Goal: Information Seeking & Learning: Learn about a topic

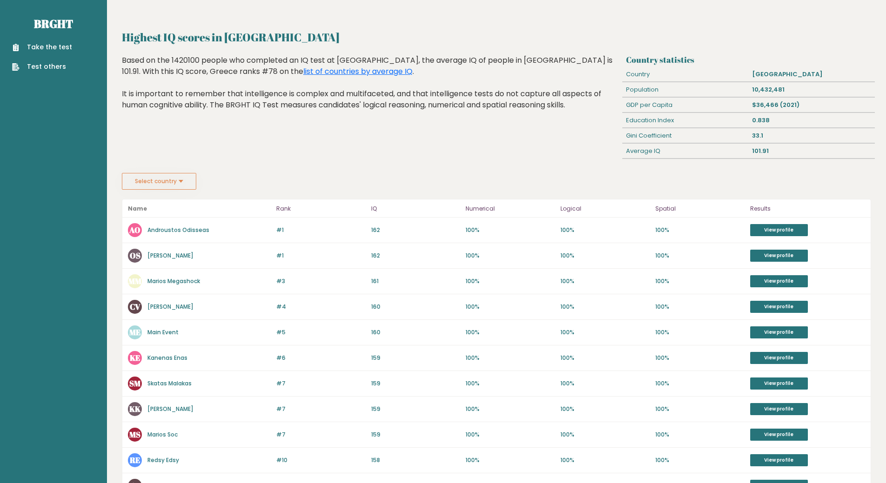
click at [185, 187] on button "Select country" at bounding box center [159, 181] width 74 height 17
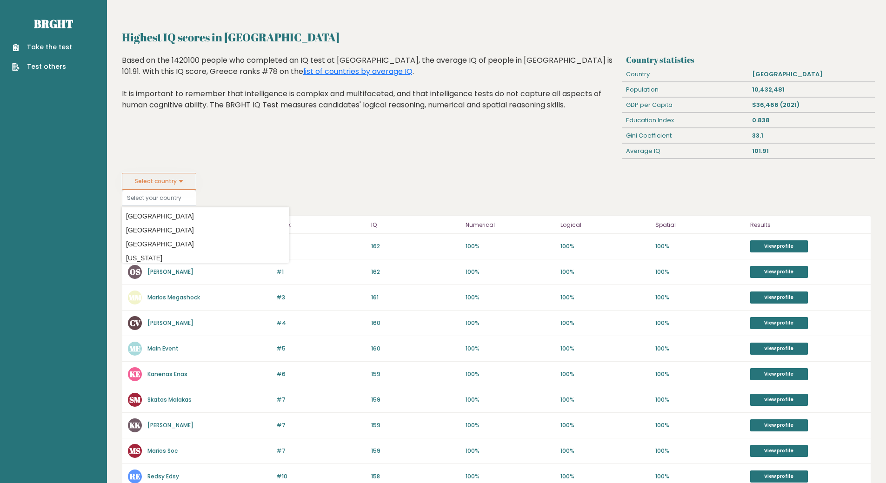
click at [266, 146] on div "Highest IQ scores in Greece Based on the 1420100 people who completed an IQ tes…" at bounding box center [371, 114] width 504 height 118
click at [341, 159] on div "Highest IQ scores in Greece Based on the 1420100 people who completed an IQ tes…" at bounding box center [371, 114] width 504 height 118
click at [146, 246] on option "Italy" at bounding box center [205, 248] width 163 height 13
type input "Italy"
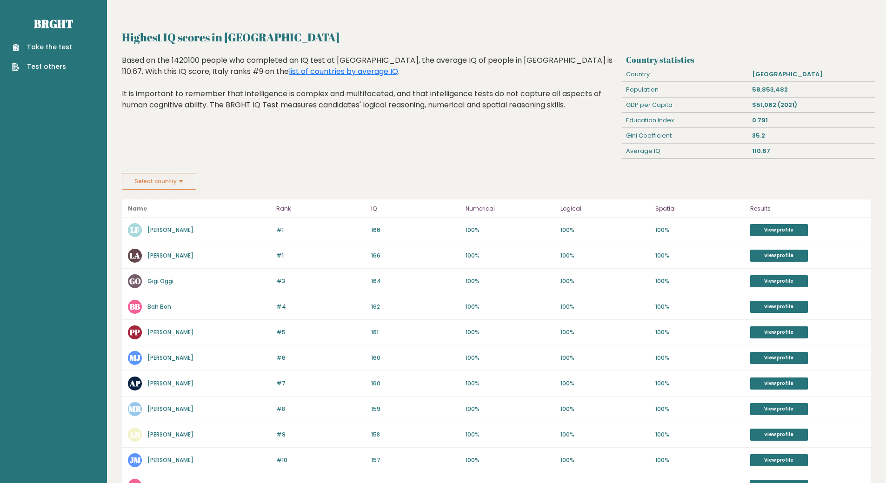
click at [186, 177] on button "Select country" at bounding box center [159, 181] width 74 height 17
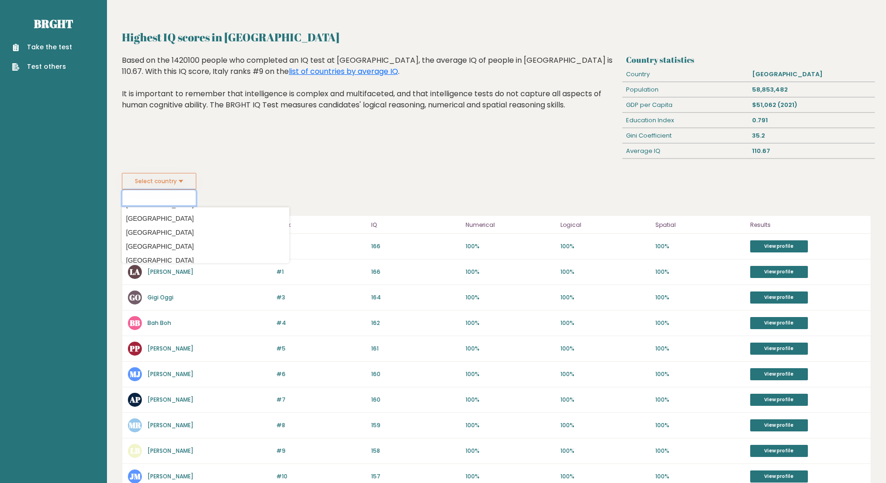
scroll to position [1023, 0]
click at [148, 238] on option "[GEOGRAPHIC_DATA]" at bounding box center [205, 239] width 163 height 13
type input "[GEOGRAPHIC_DATA]"
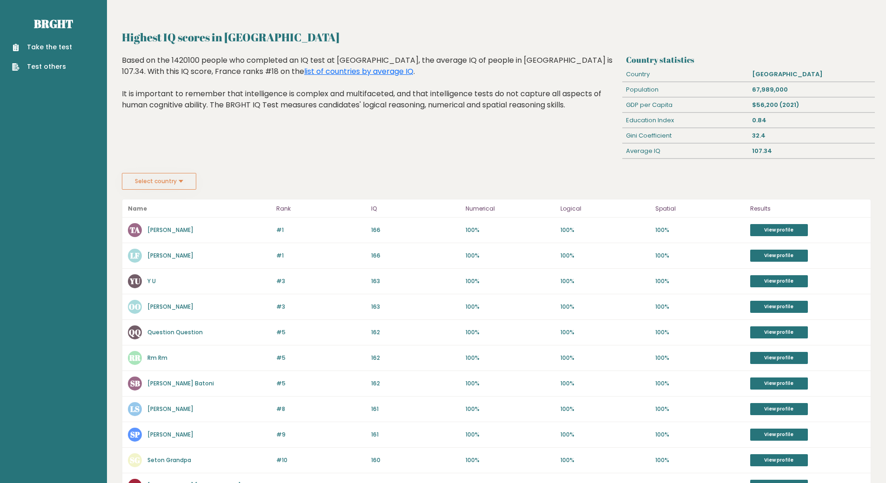
click at [183, 182] on button "Select country" at bounding box center [159, 181] width 74 height 17
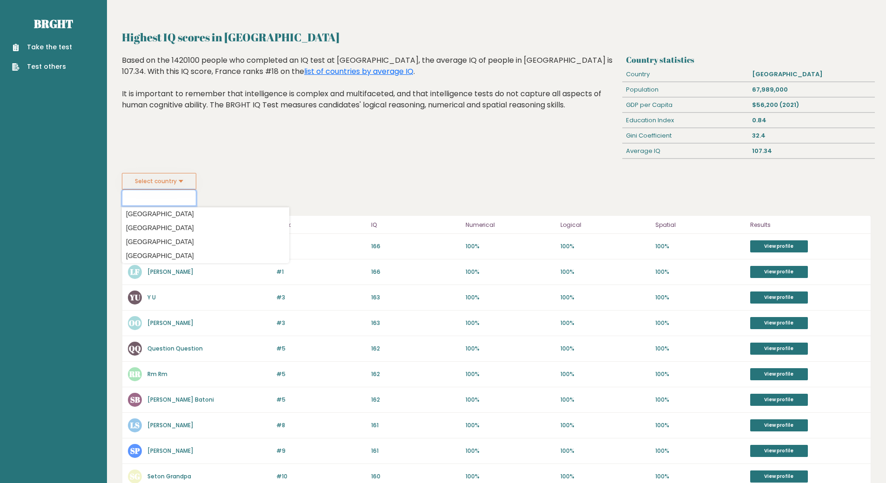
scroll to position [1023, 0]
click at [149, 231] on option "[GEOGRAPHIC_DATA]" at bounding box center [205, 225] width 163 height 13
type input "[GEOGRAPHIC_DATA]"
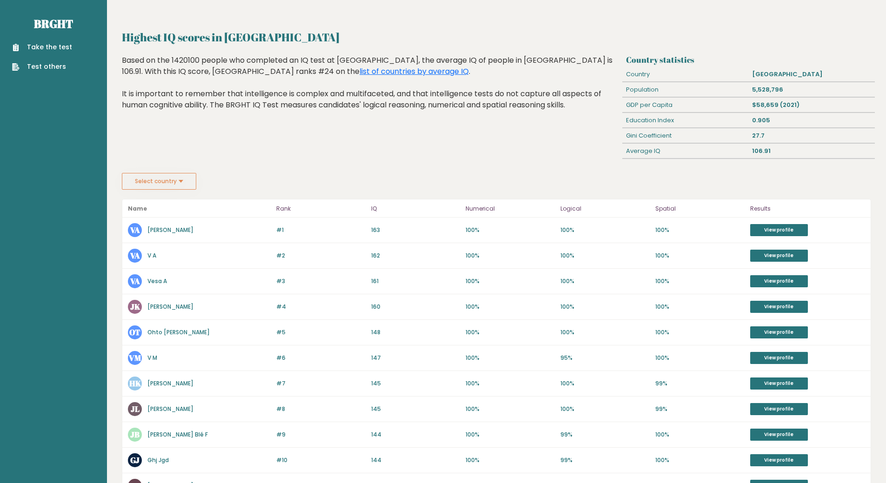
click at [156, 176] on button "Select country" at bounding box center [159, 181] width 74 height 17
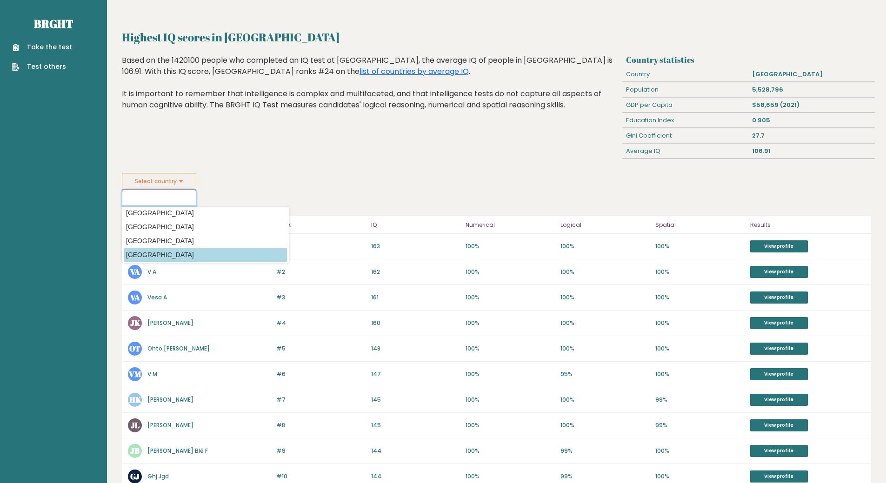
scroll to position [1720, 0]
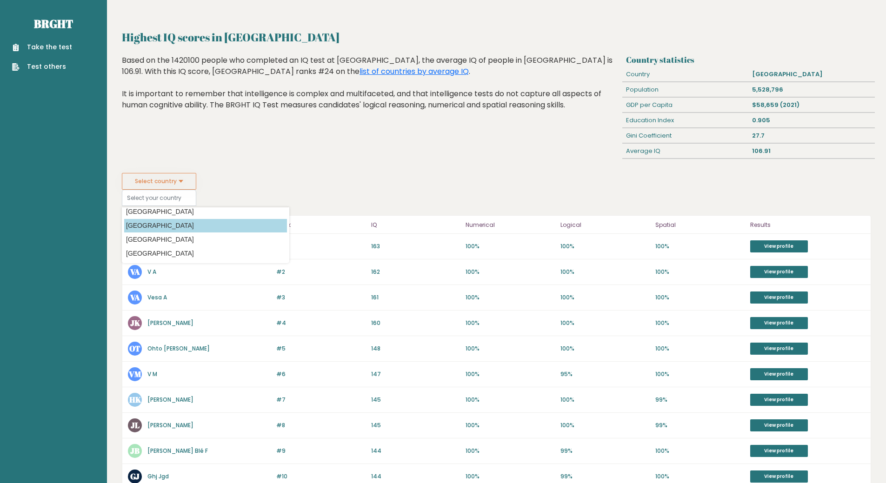
click at [146, 227] on option "[GEOGRAPHIC_DATA]" at bounding box center [205, 225] width 163 height 13
type input "[GEOGRAPHIC_DATA]"
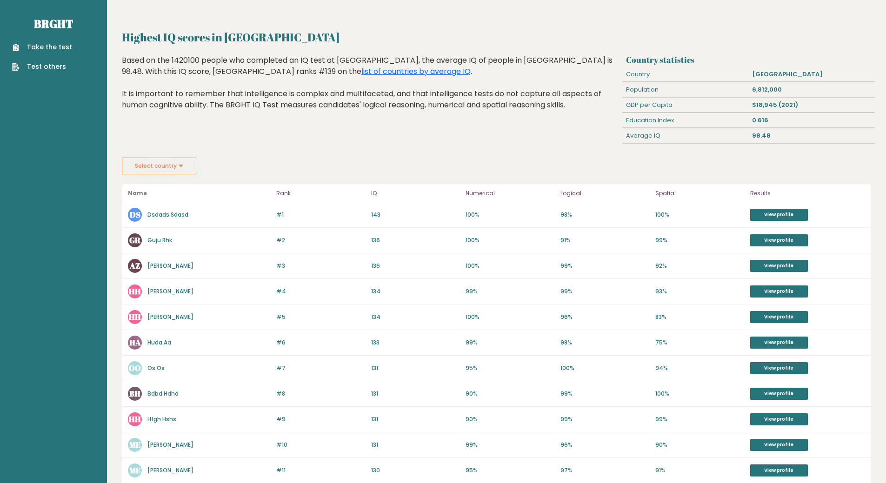
click at [173, 165] on button "Select country" at bounding box center [159, 166] width 74 height 17
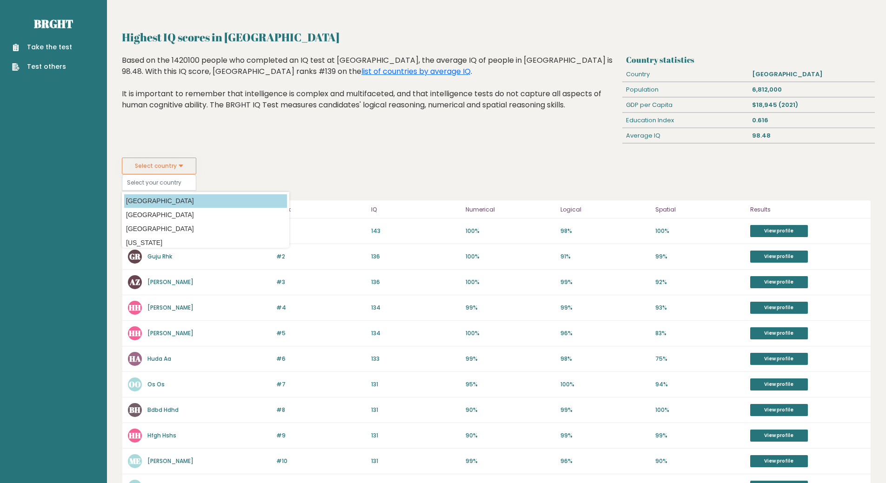
click at [148, 205] on option "[GEOGRAPHIC_DATA]" at bounding box center [205, 200] width 163 height 13
type input "[GEOGRAPHIC_DATA]"
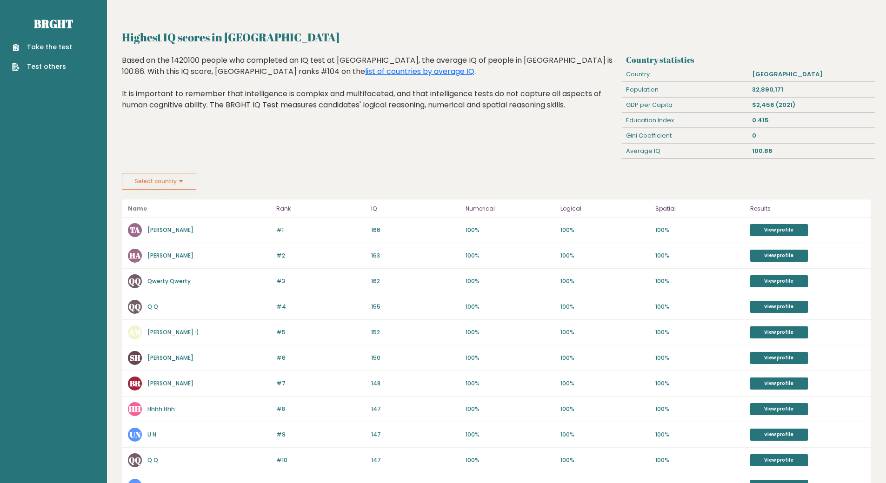
click at [164, 180] on button "Select country" at bounding box center [159, 181] width 74 height 17
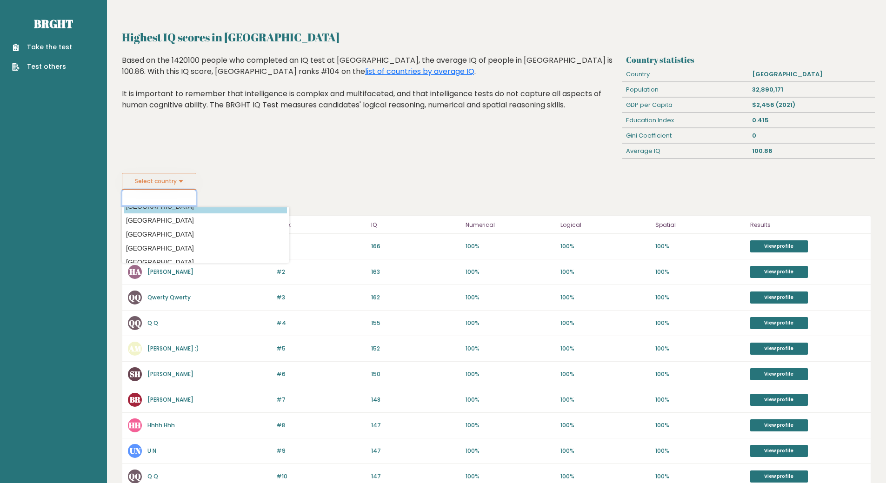
scroll to position [2478, 0]
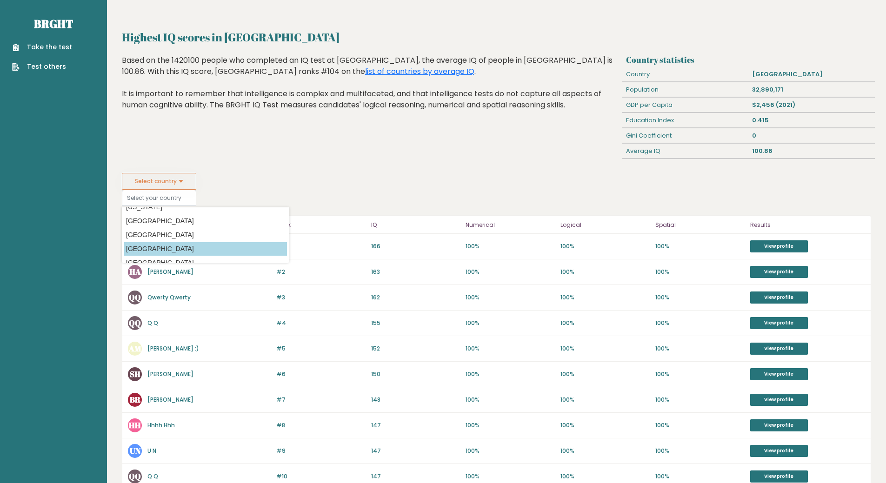
click at [146, 249] on option "[GEOGRAPHIC_DATA]" at bounding box center [205, 248] width 163 height 13
type input "[GEOGRAPHIC_DATA]"
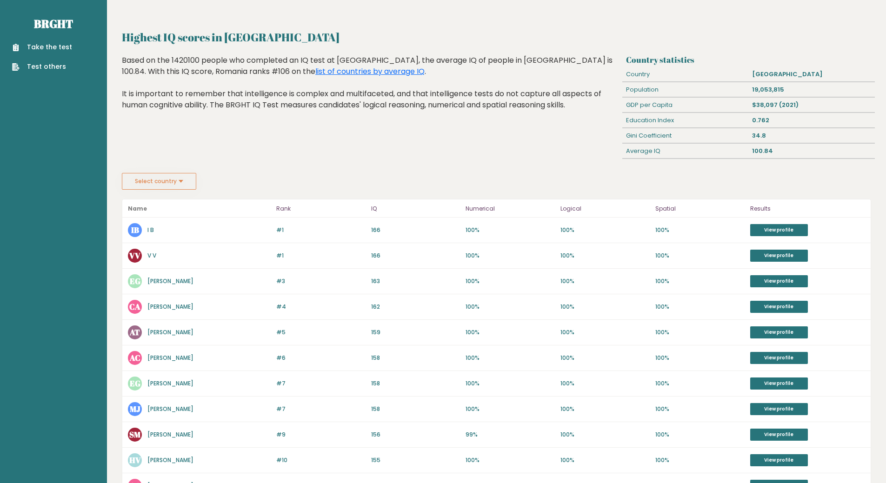
click at [159, 186] on button "Select country" at bounding box center [159, 181] width 74 height 17
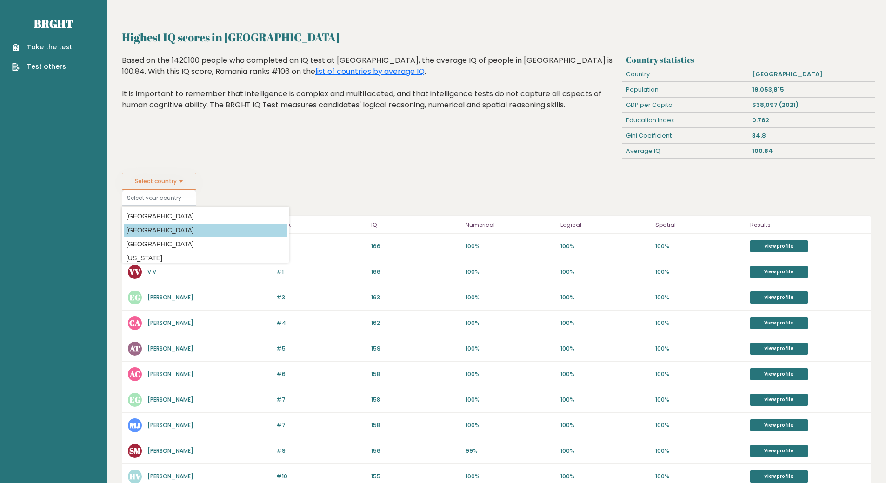
click at [151, 234] on option "[GEOGRAPHIC_DATA]" at bounding box center [205, 230] width 163 height 13
type input "[GEOGRAPHIC_DATA]"
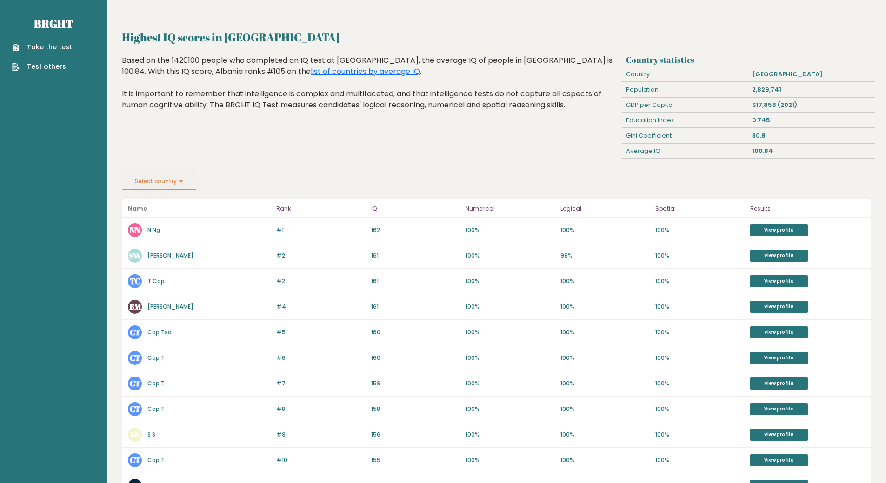
click at [158, 189] on button "Select country" at bounding box center [159, 181] width 74 height 17
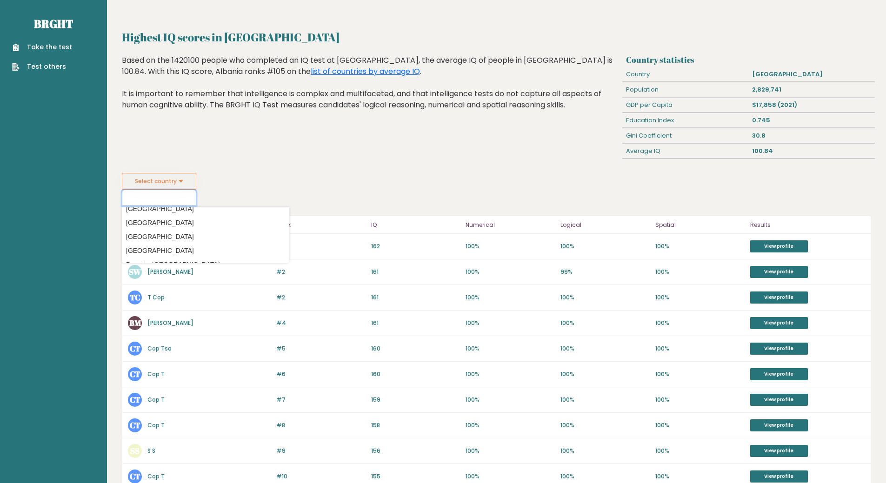
scroll to position [325, 0]
click at [285, 156] on div "Highest IQ scores in Albania Based on the 1420100 people who completed an IQ te…" at bounding box center [371, 114] width 504 height 118
click at [148, 246] on option "Italy" at bounding box center [205, 248] width 163 height 13
type input "Italy"
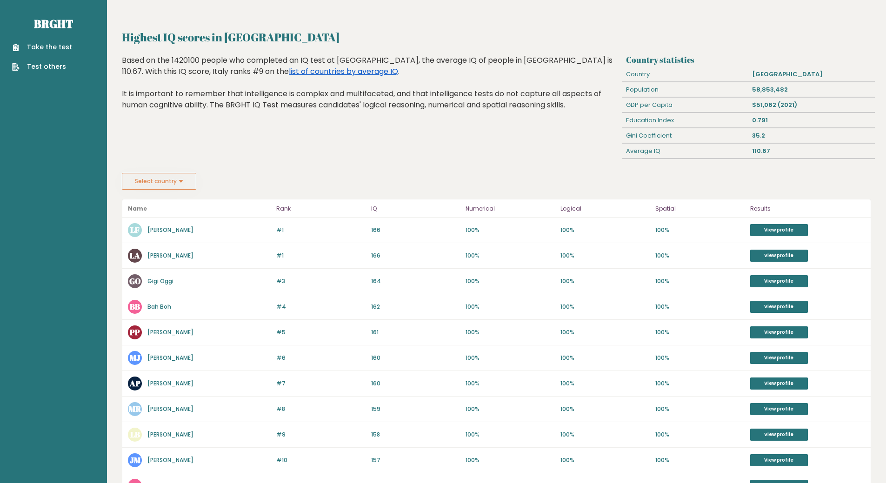
click at [289, 73] on link "list of countries by average IQ" at bounding box center [343, 71] width 109 height 11
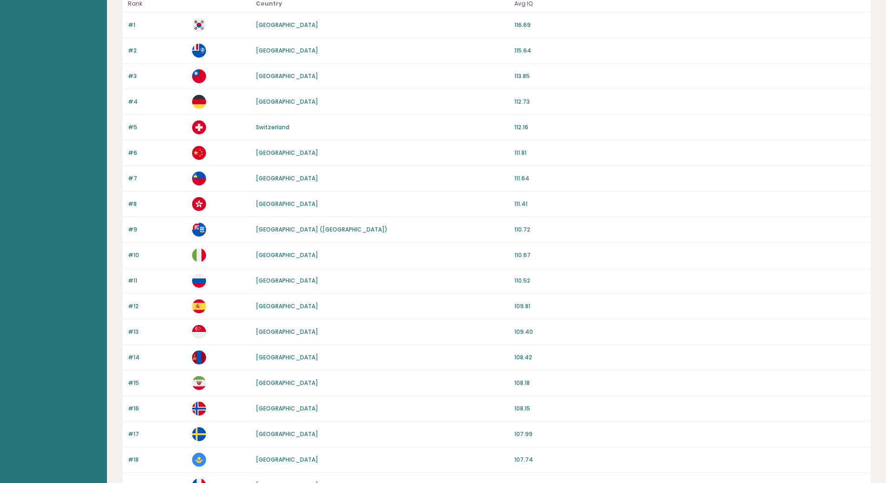
scroll to position [93, 0]
drag, startPoint x: 514, startPoint y: 255, endPoint x: 540, endPoint y: 255, distance: 26.0
click at [540, 255] on div "#10 [GEOGRAPHIC_DATA] 110.67" at bounding box center [496, 255] width 748 height 26
click at [540, 254] on p "110.67" at bounding box center [689, 255] width 351 height 8
drag, startPoint x: 514, startPoint y: 256, endPoint x: 536, endPoint y: 257, distance: 21.9
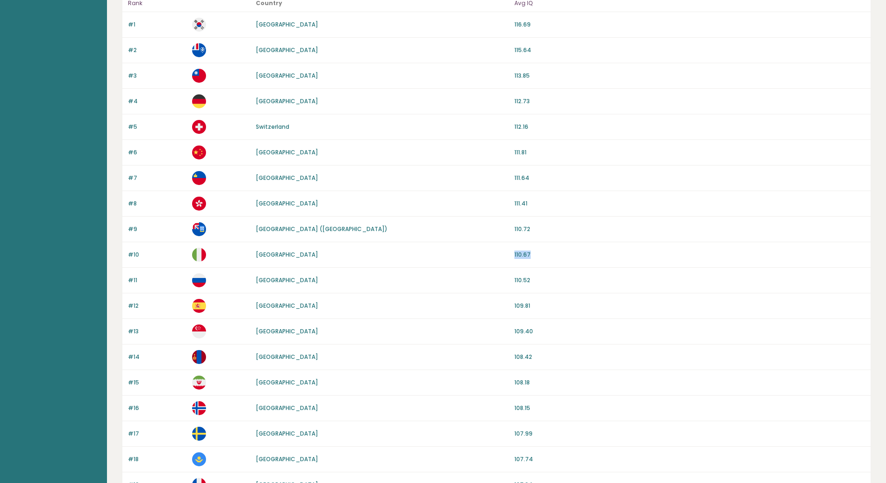
click at [536, 257] on div "#10 [GEOGRAPHIC_DATA] 110.67" at bounding box center [496, 255] width 748 height 26
click at [538, 256] on p "110.67" at bounding box center [689, 255] width 351 height 8
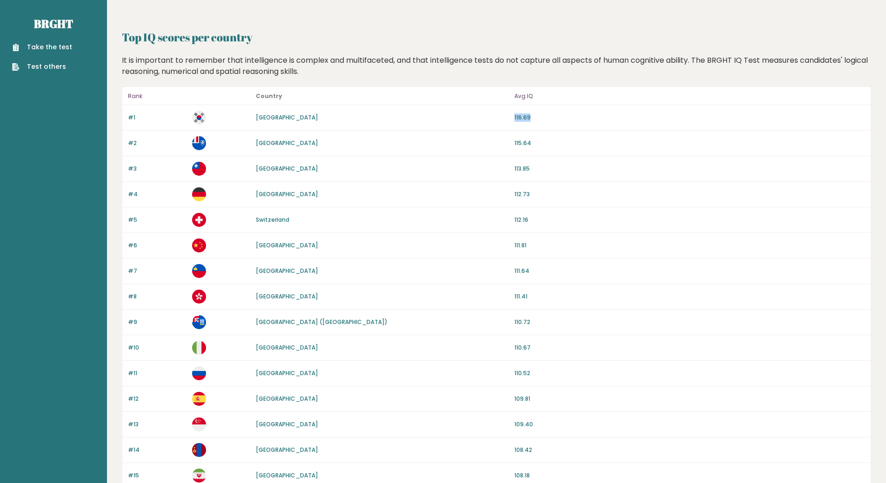
drag, startPoint x: 514, startPoint y: 115, endPoint x: 576, endPoint y: 116, distance: 61.8
click at [576, 116] on div "#1 [GEOGRAPHIC_DATA] 116.69" at bounding box center [496, 118] width 748 height 26
click at [459, 152] on div "#2 [GEOGRAPHIC_DATA] 115.64" at bounding box center [496, 144] width 748 height 26
drag, startPoint x: 514, startPoint y: 193, endPoint x: 530, endPoint y: 194, distance: 16.8
click at [530, 194] on div "#4 [GEOGRAPHIC_DATA] 112.73" at bounding box center [496, 195] width 748 height 26
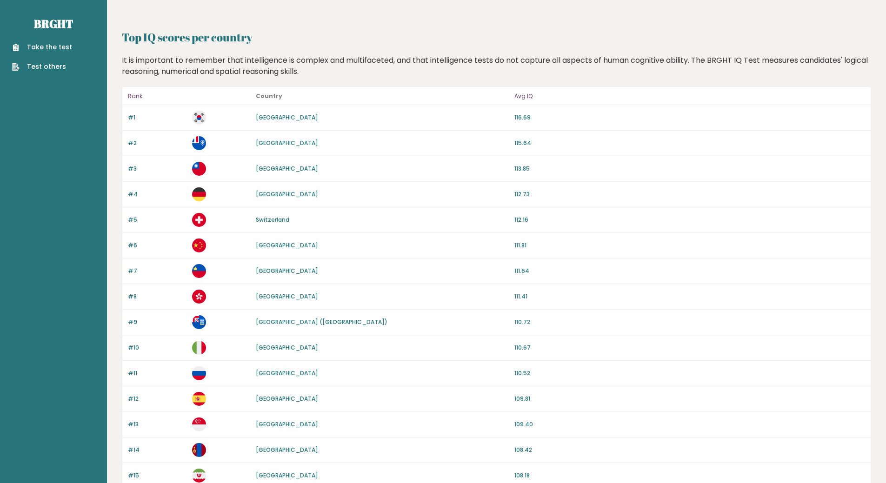
click at [420, 199] on div "#4 [GEOGRAPHIC_DATA] 112.73" at bounding box center [496, 195] width 748 height 26
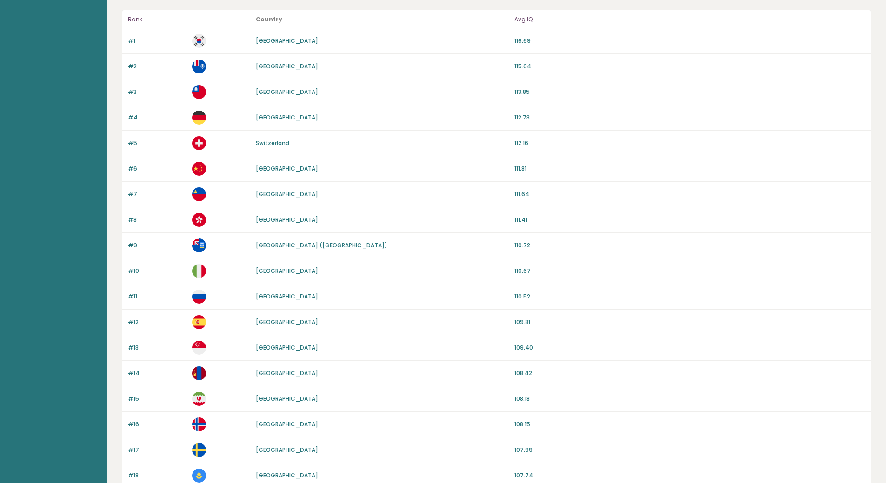
scroll to position [93, 0]
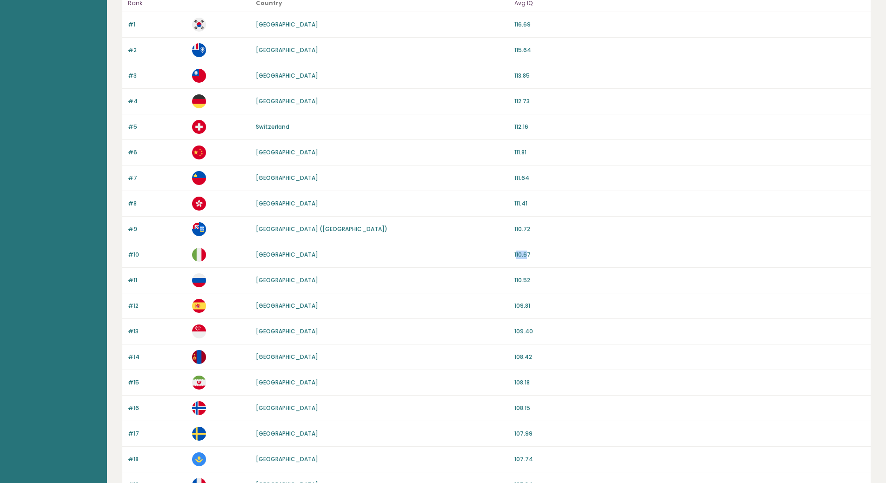
drag, startPoint x: 516, startPoint y: 252, endPoint x: 526, endPoint y: 252, distance: 9.8
click at [526, 252] on p "110.67" at bounding box center [689, 255] width 351 height 8
click at [487, 259] on div "#10 [GEOGRAPHIC_DATA] 110.67" at bounding box center [496, 255] width 748 height 26
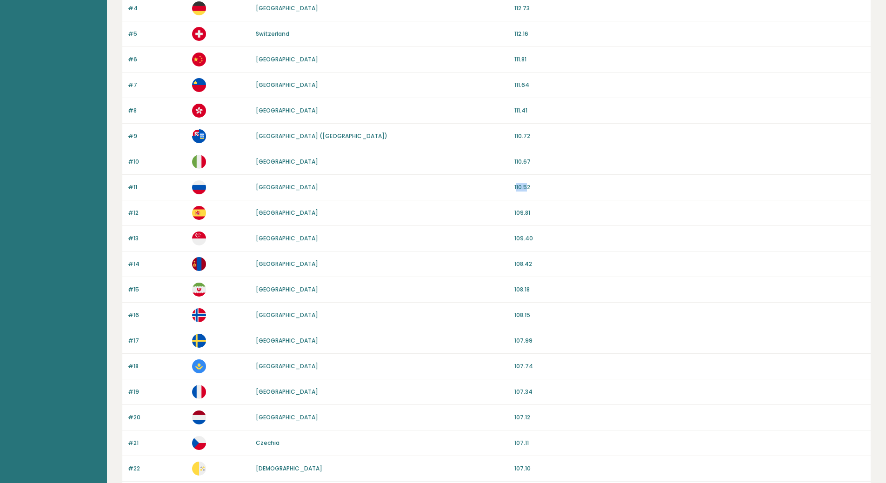
drag, startPoint x: 516, startPoint y: 186, endPoint x: 531, endPoint y: 187, distance: 14.9
click at [531, 187] on p "110.52" at bounding box center [689, 187] width 351 height 8
click at [420, 198] on div "#11 [GEOGRAPHIC_DATA] 110.52" at bounding box center [496, 188] width 748 height 26
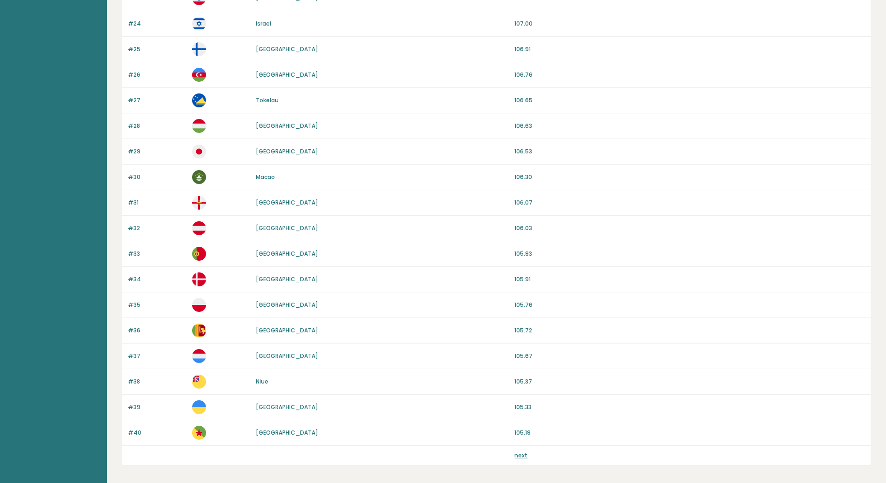
scroll to position [724, 0]
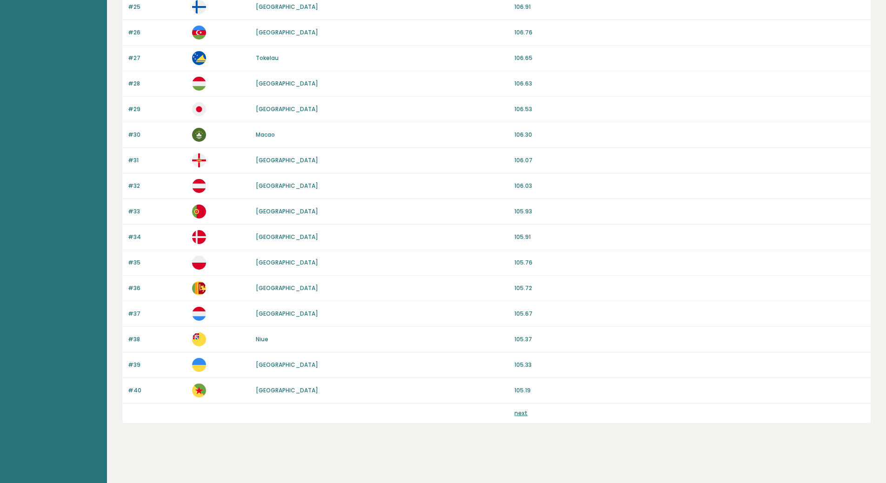
click at [519, 412] on link "next" at bounding box center [520, 413] width 13 height 8
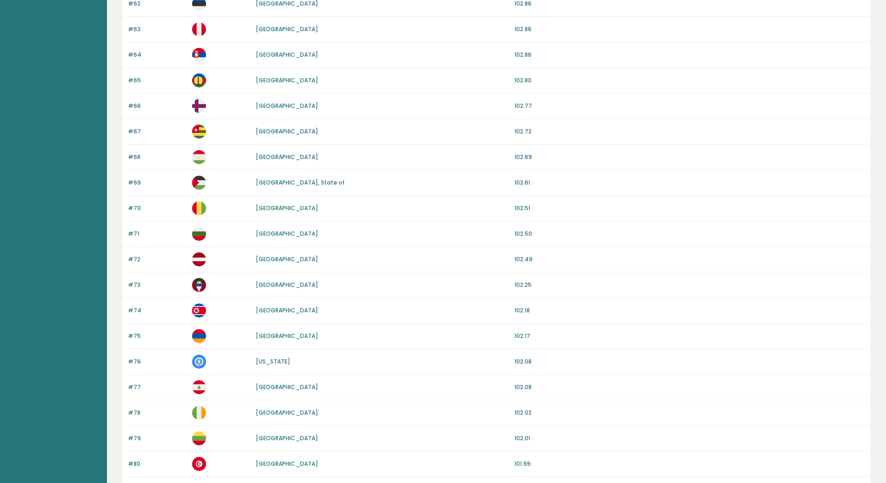
scroll to position [724, 0]
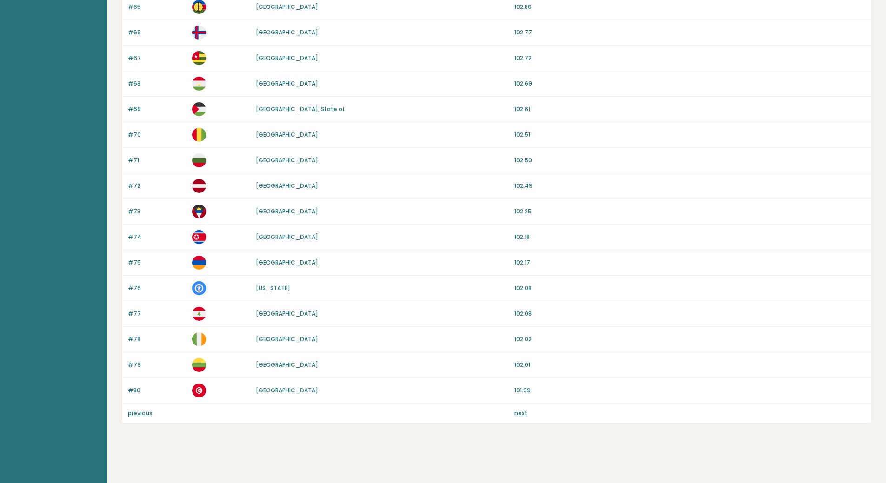
click at [522, 407] on div "previous next" at bounding box center [496, 414] width 748 height 20
click at [519, 413] on link "next" at bounding box center [520, 413] width 13 height 8
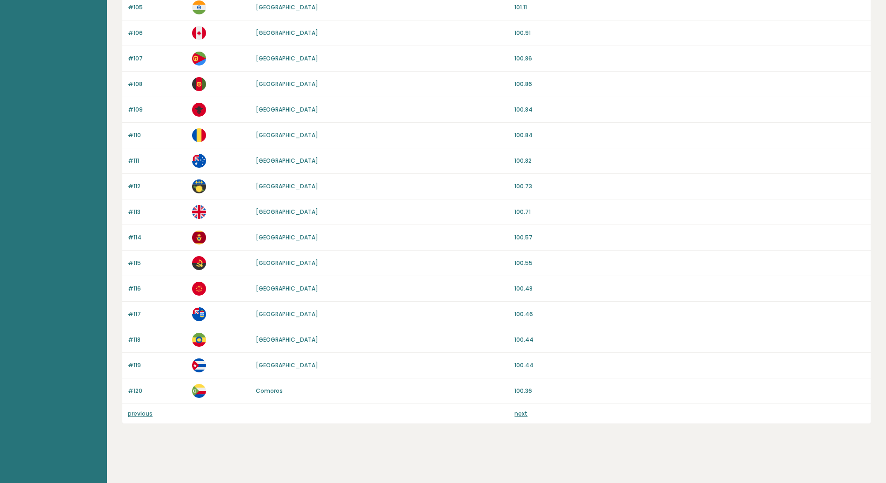
scroll to position [724, 0]
click at [523, 415] on link "next" at bounding box center [520, 413] width 13 height 8
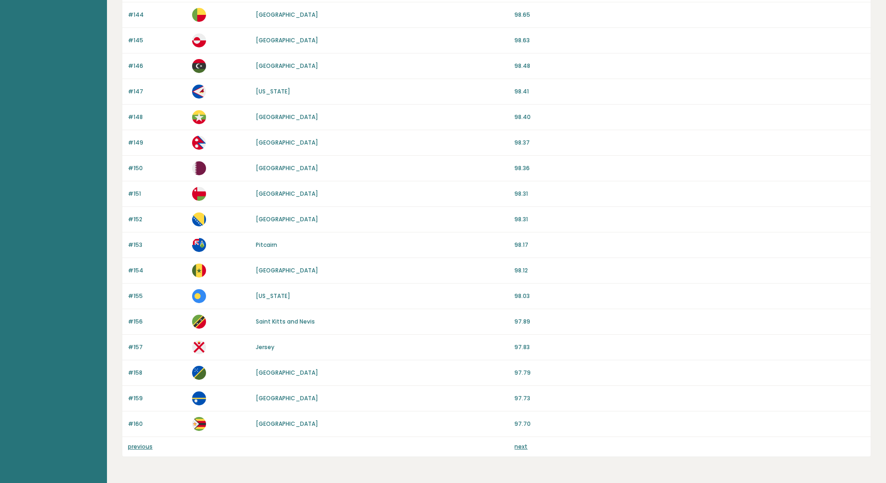
scroll to position [724, 0]
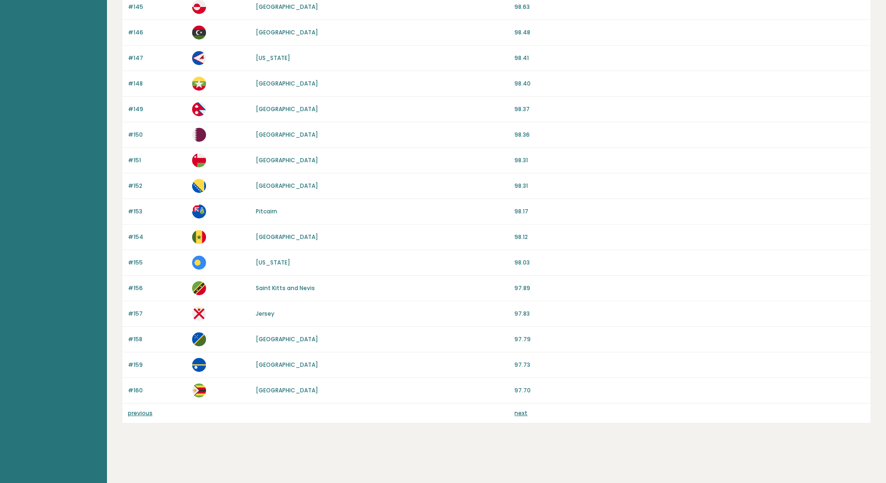
click at [146, 417] on p "previous" at bounding box center [157, 413] width 59 height 8
click at [148, 414] on link "previous" at bounding box center [140, 413] width 25 height 8
